Goal: Information Seeking & Learning: Learn about a topic

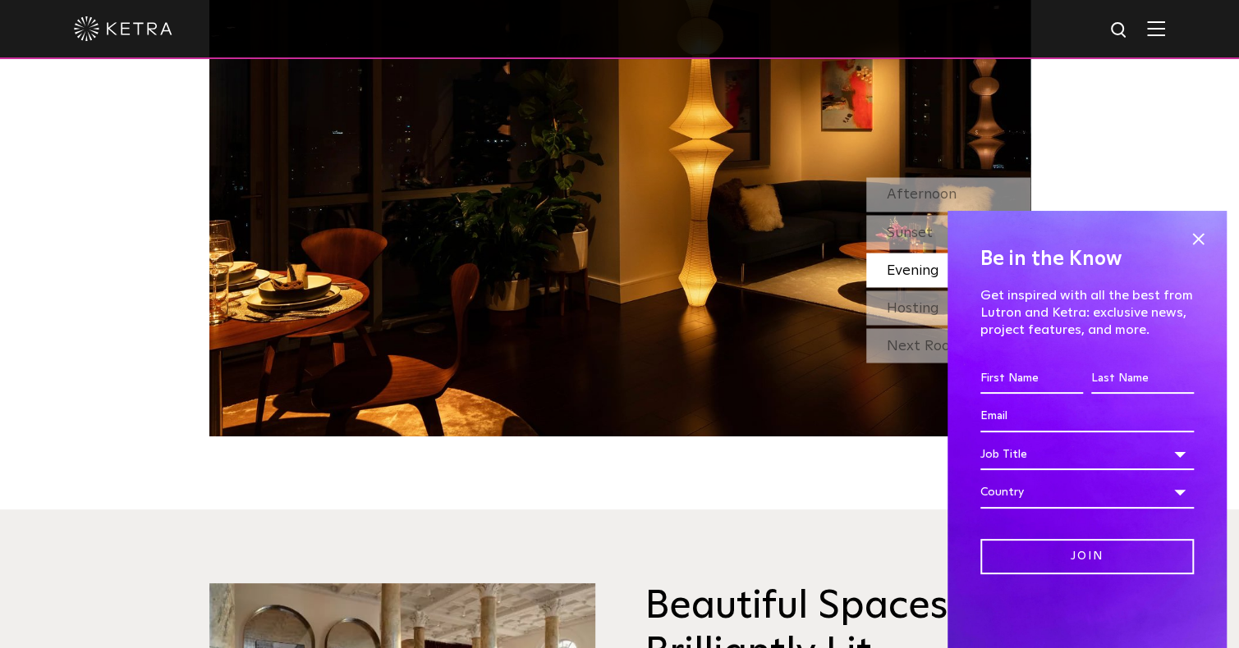
scroll to position [1395, 0]
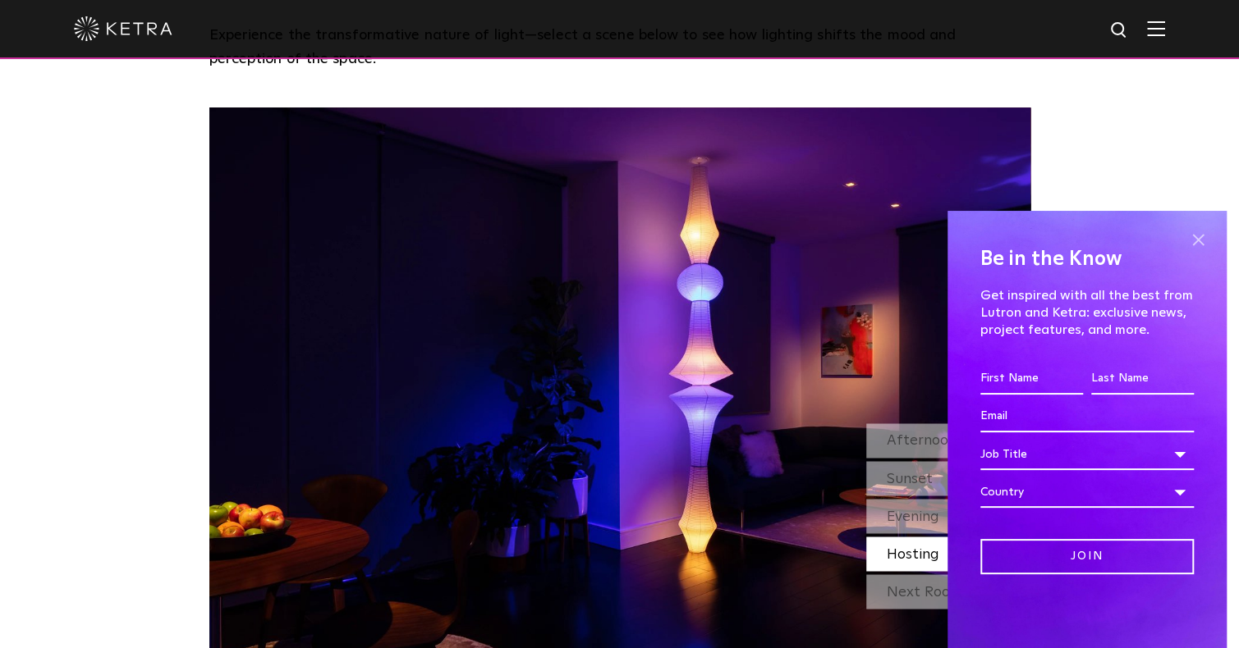
click at [1198, 240] on span at bounding box center [1197, 239] width 25 height 25
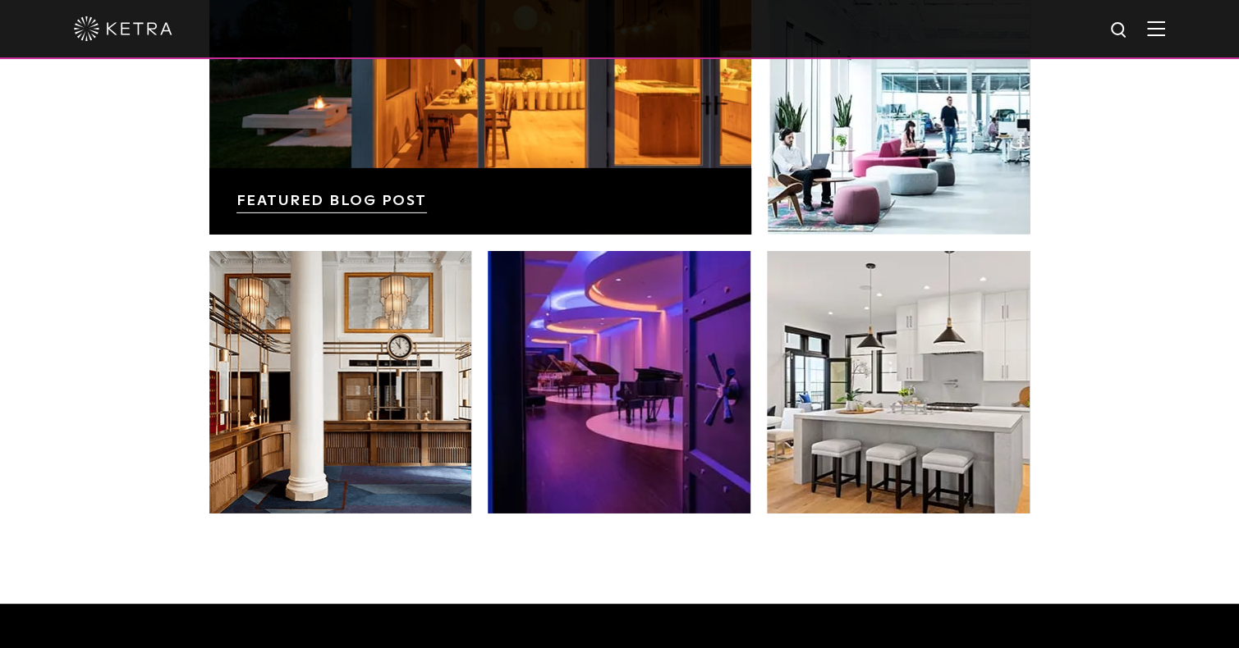
scroll to position [3201, 0]
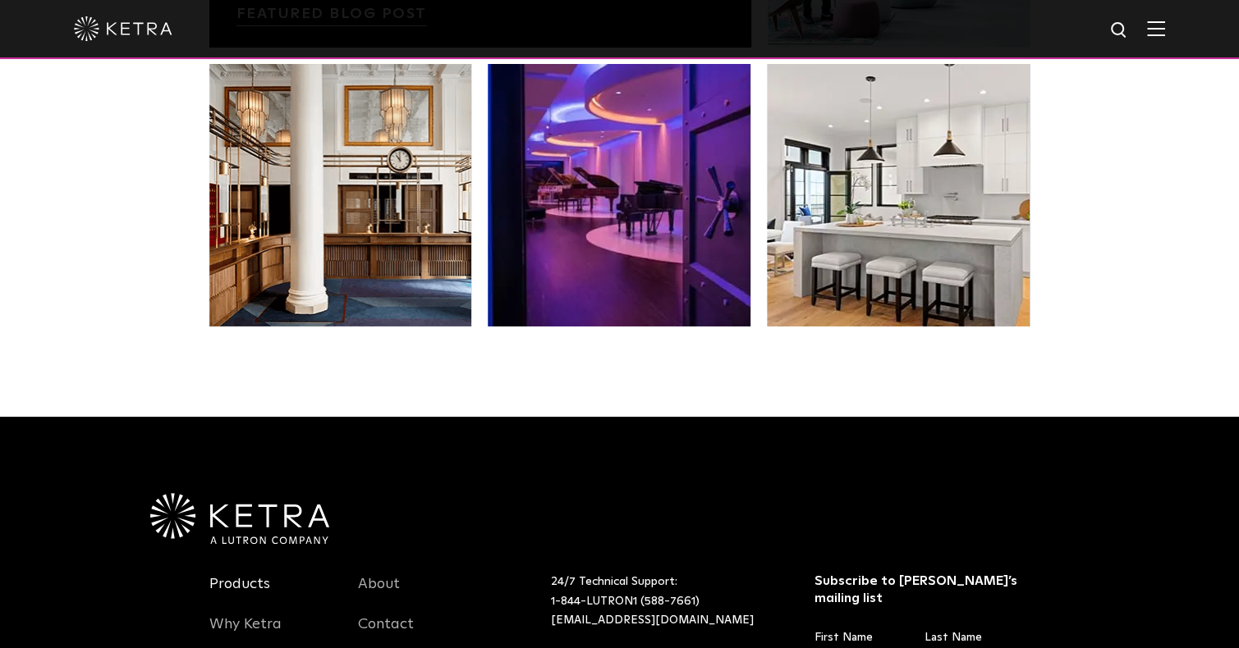
click at [248, 575] on link "Products" at bounding box center [239, 594] width 61 height 38
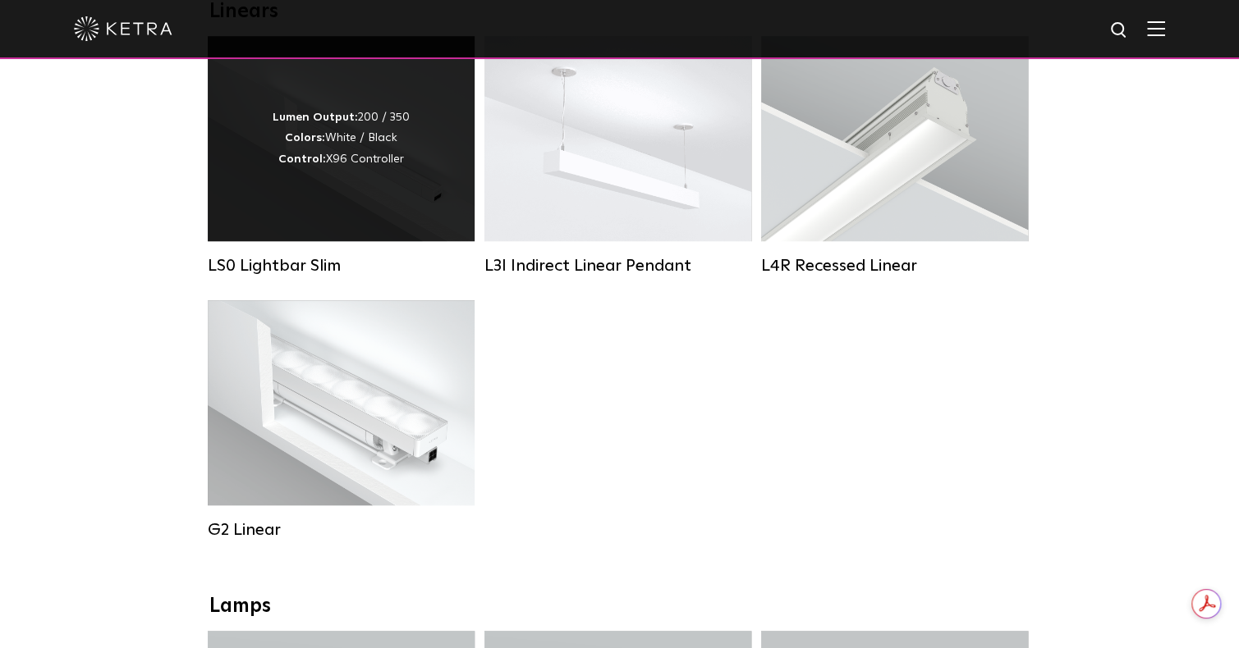
click at [407, 202] on div "Lumen Output: 200 / 350 Colors: White / Black Control: X96 Controller" at bounding box center [341, 138] width 267 height 205
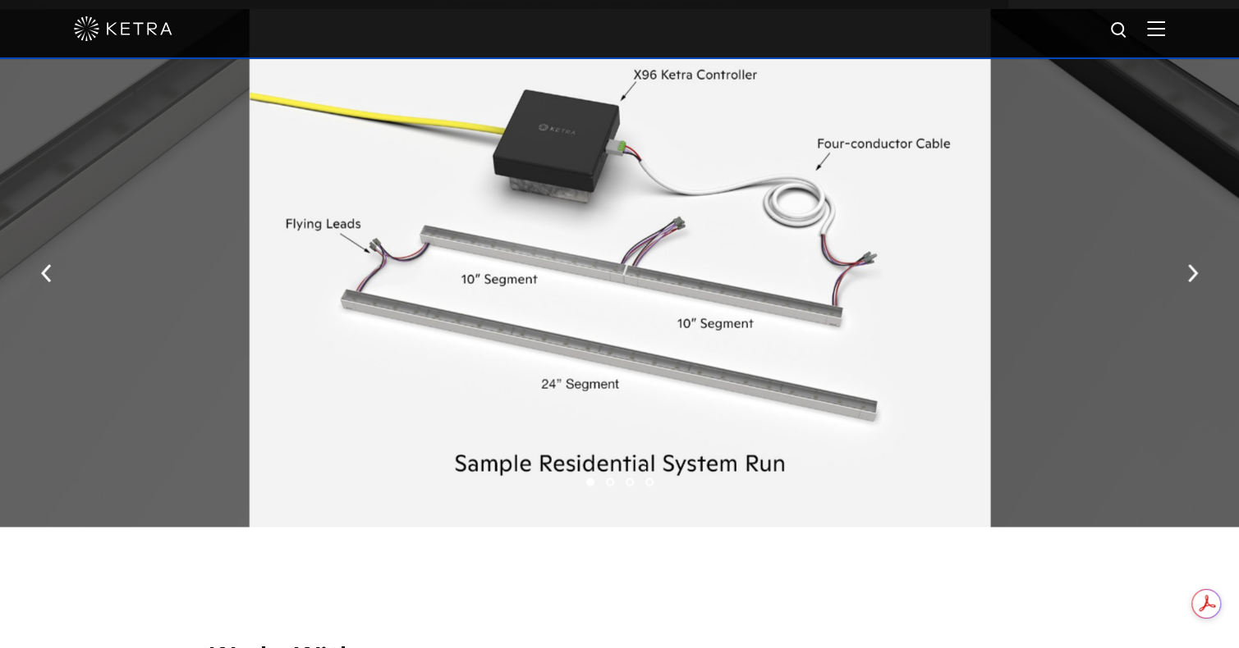
scroll to position [1970, 0]
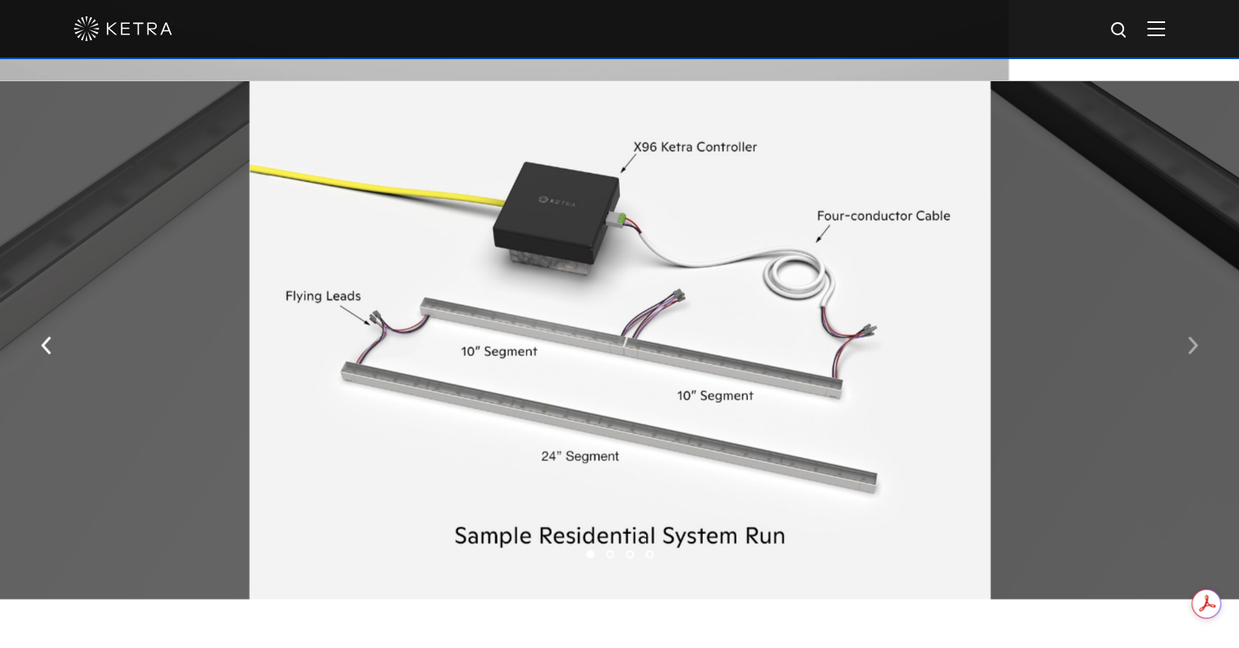
click at [1198, 370] on button "button" at bounding box center [1192, 344] width 35 height 57
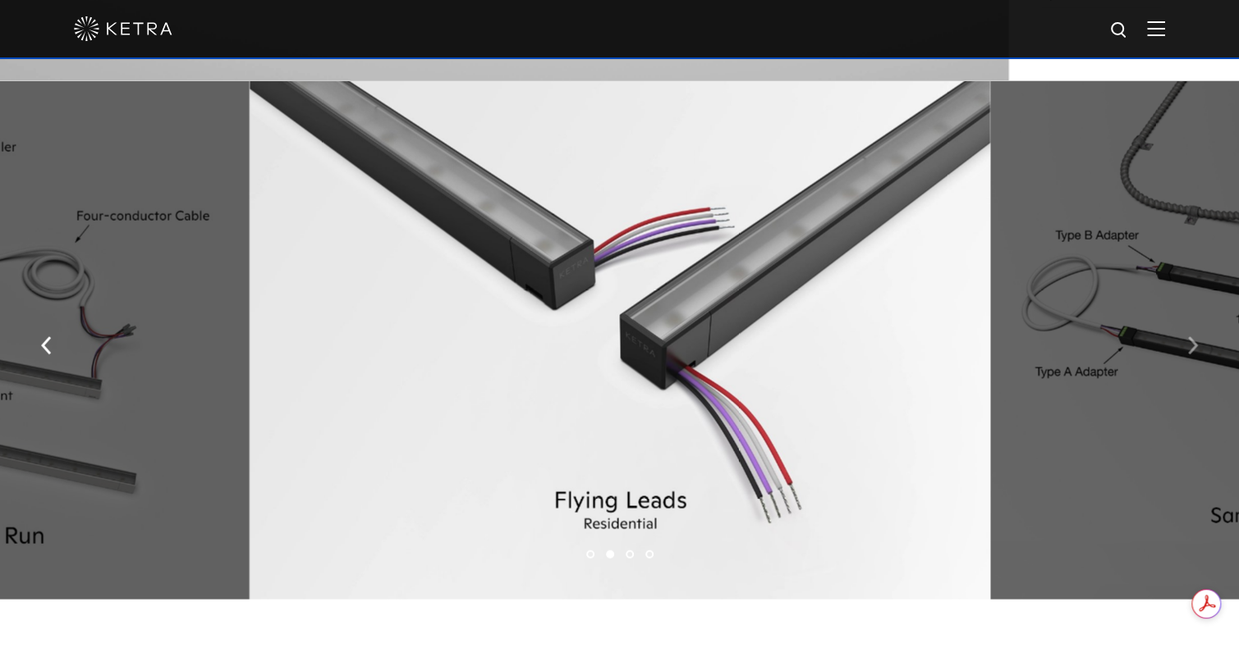
click at [1198, 370] on button "button" at bounding box center [1192, 344] width 35 height 57
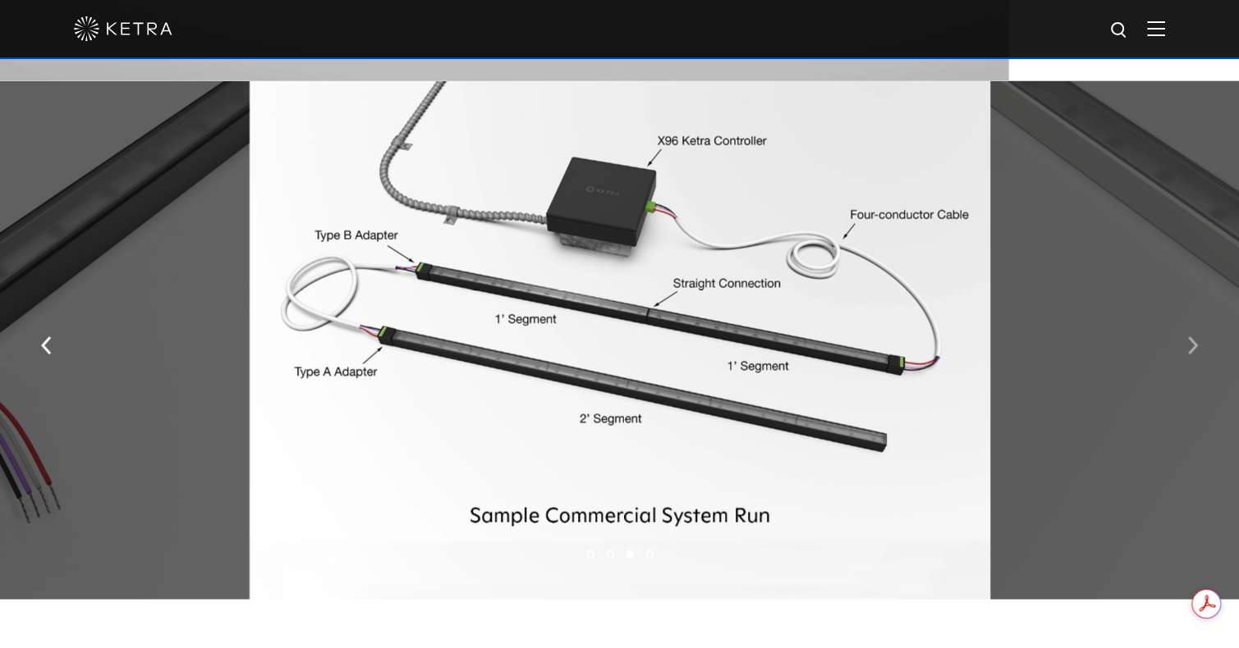
click at [1198, 370] on button "button" at bounding box center [1192, 344] width 35 height 57
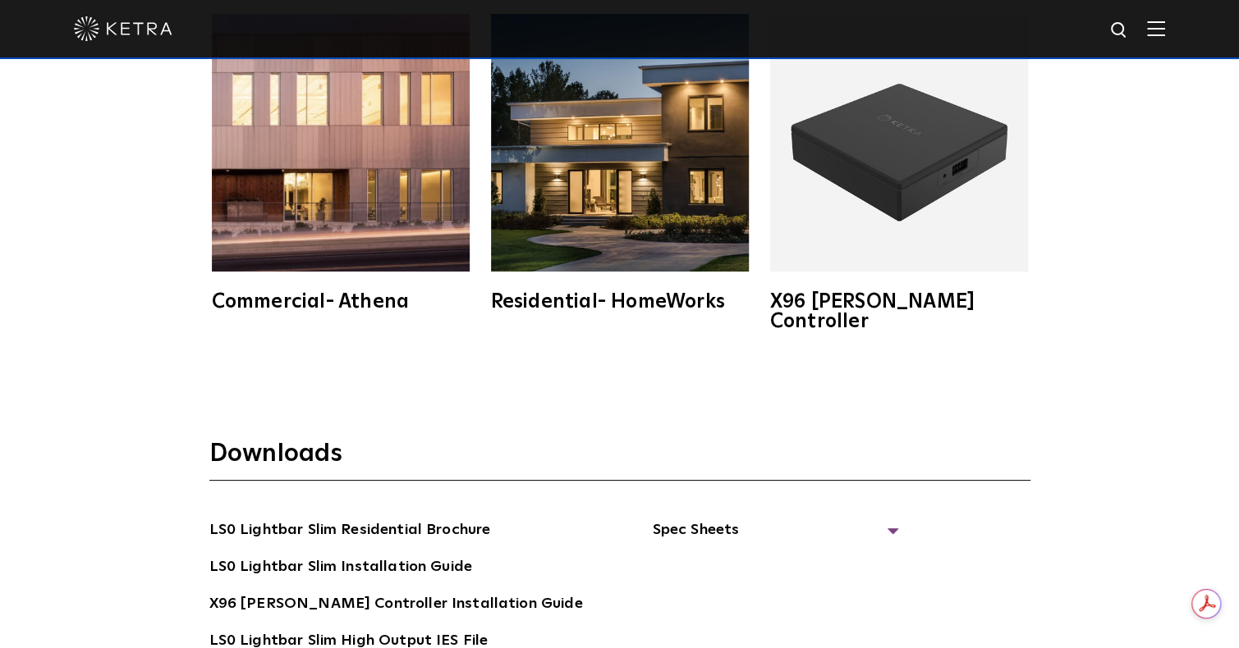
scroll to position [2709, 0]
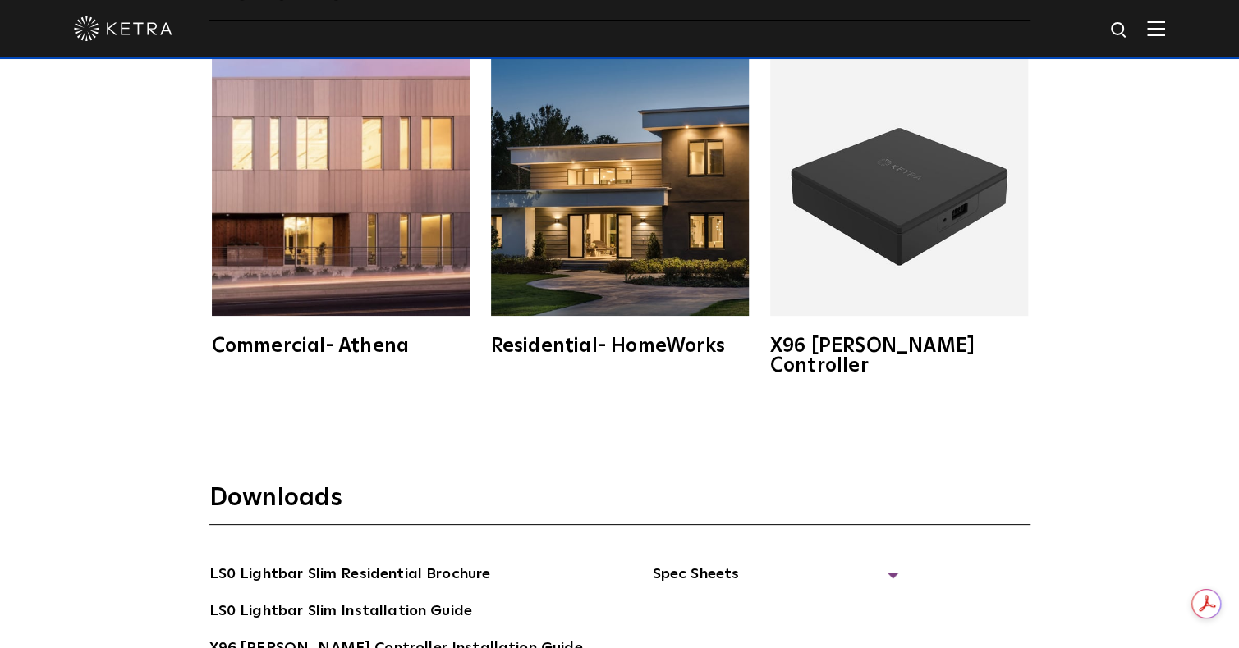
click at [656, 279] on img at bounding box center [620, 187] width 258 height 258
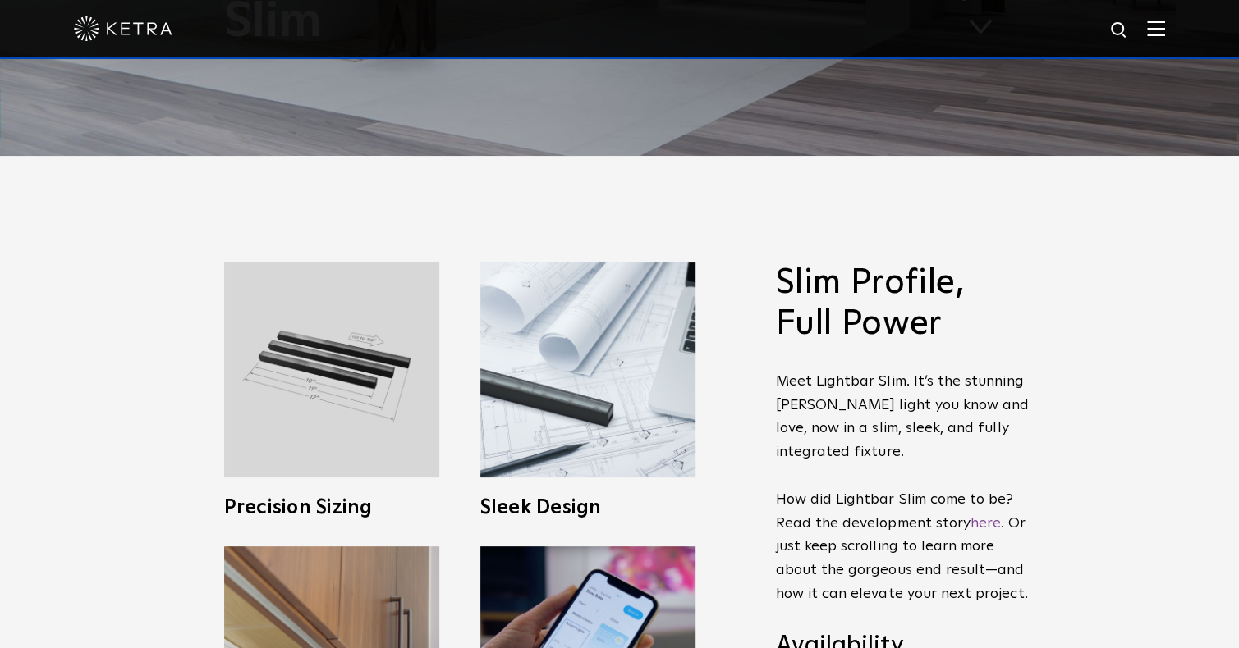
scroll to position [0, 0]
